Goal: Share content: Share content

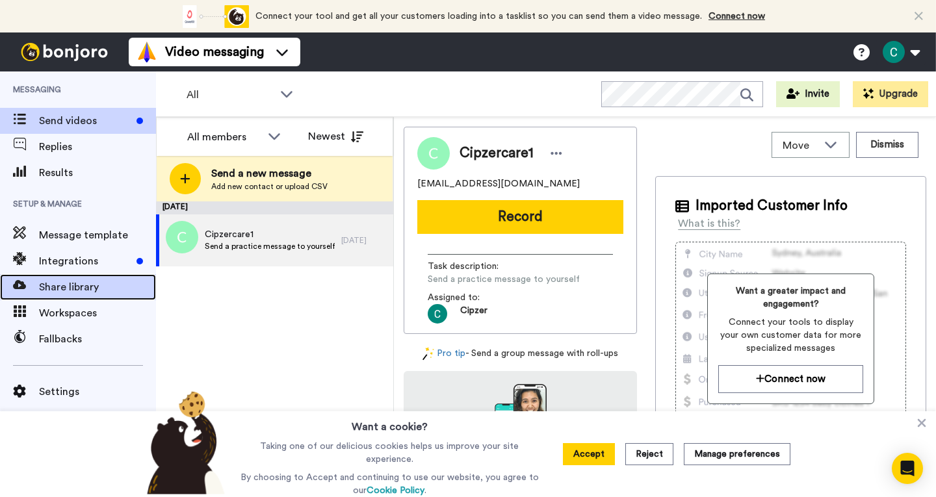
click at [86, 287] on span "Share library" at bounding box center [97, 287] width 117 height 16
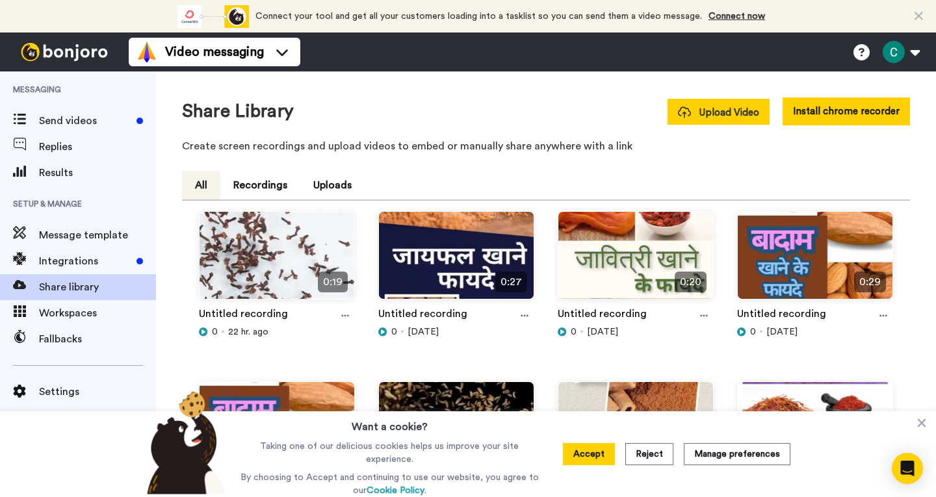
click at [701, 108] on span "Upload Video" at bounding box center [718, 113] width 81 height 14
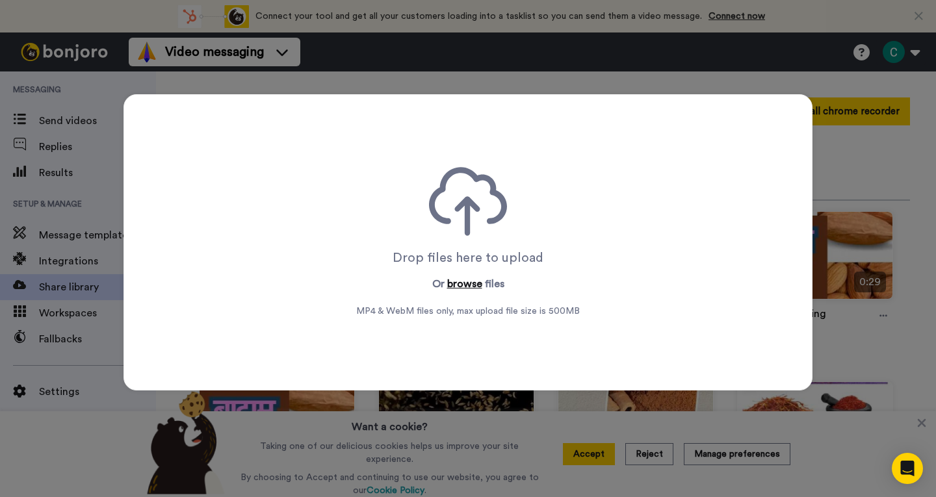
click at [465, 283] on button "browse" at bounding box center [464, 284] width 35 height 16
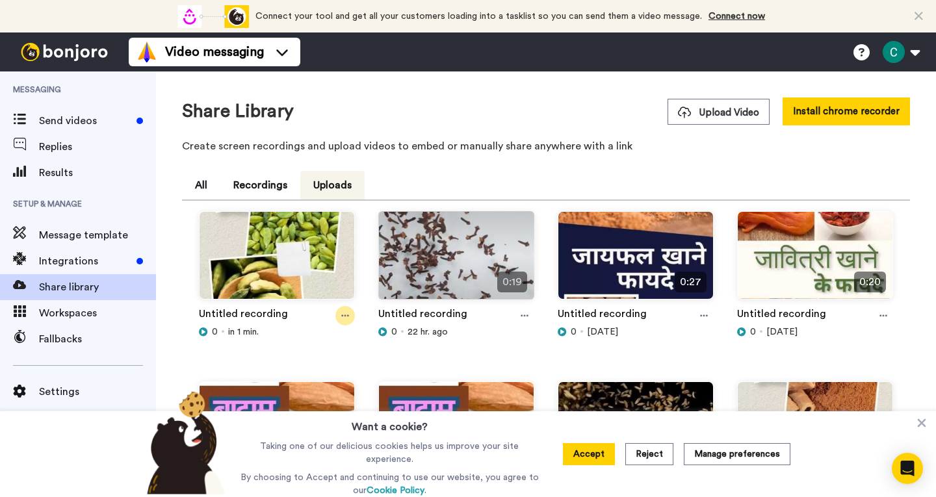
click at [345, 311] on icon at bounding box center [345, 315] width 8 height 9
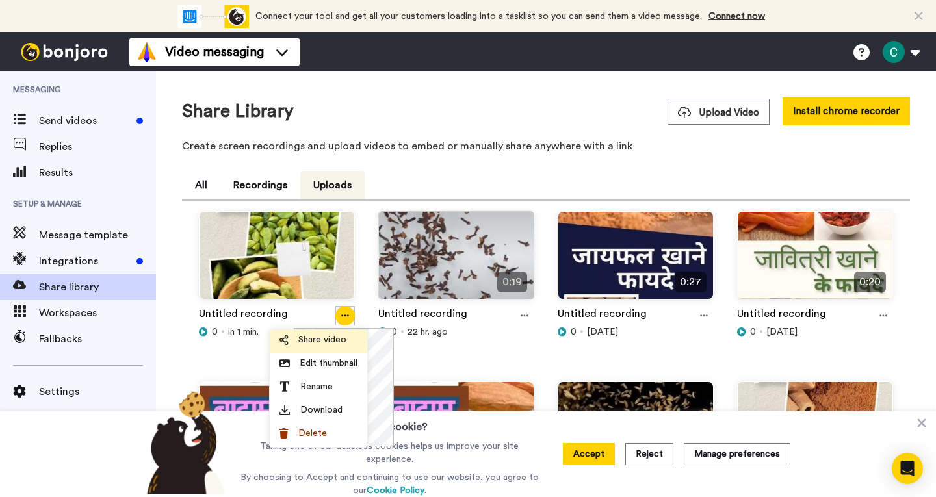
click at [327, 333] on li "Share video" at bounding box center [318, 341] width 97 height 23
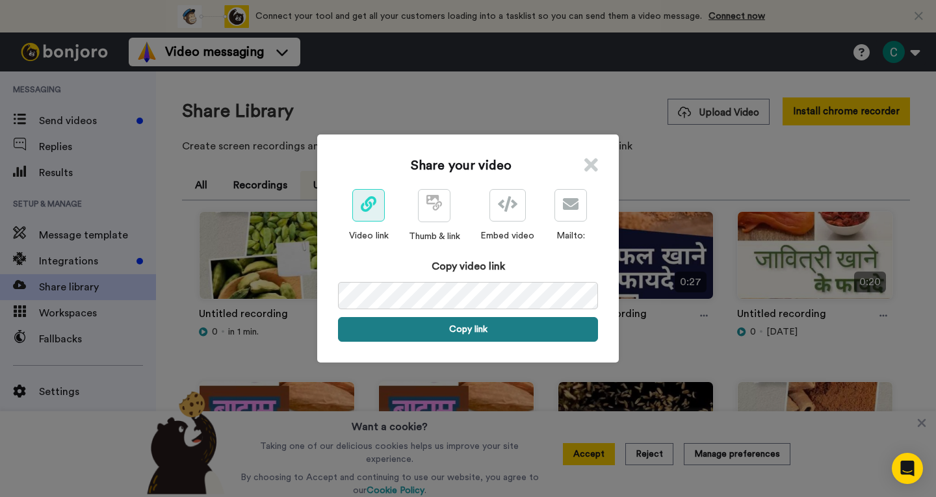
click at [474, 327] on button "Copy link" at bounding box center [468, 329] width 260 height 25
